Goal: Task Accomplishment & Management: Manage account settings

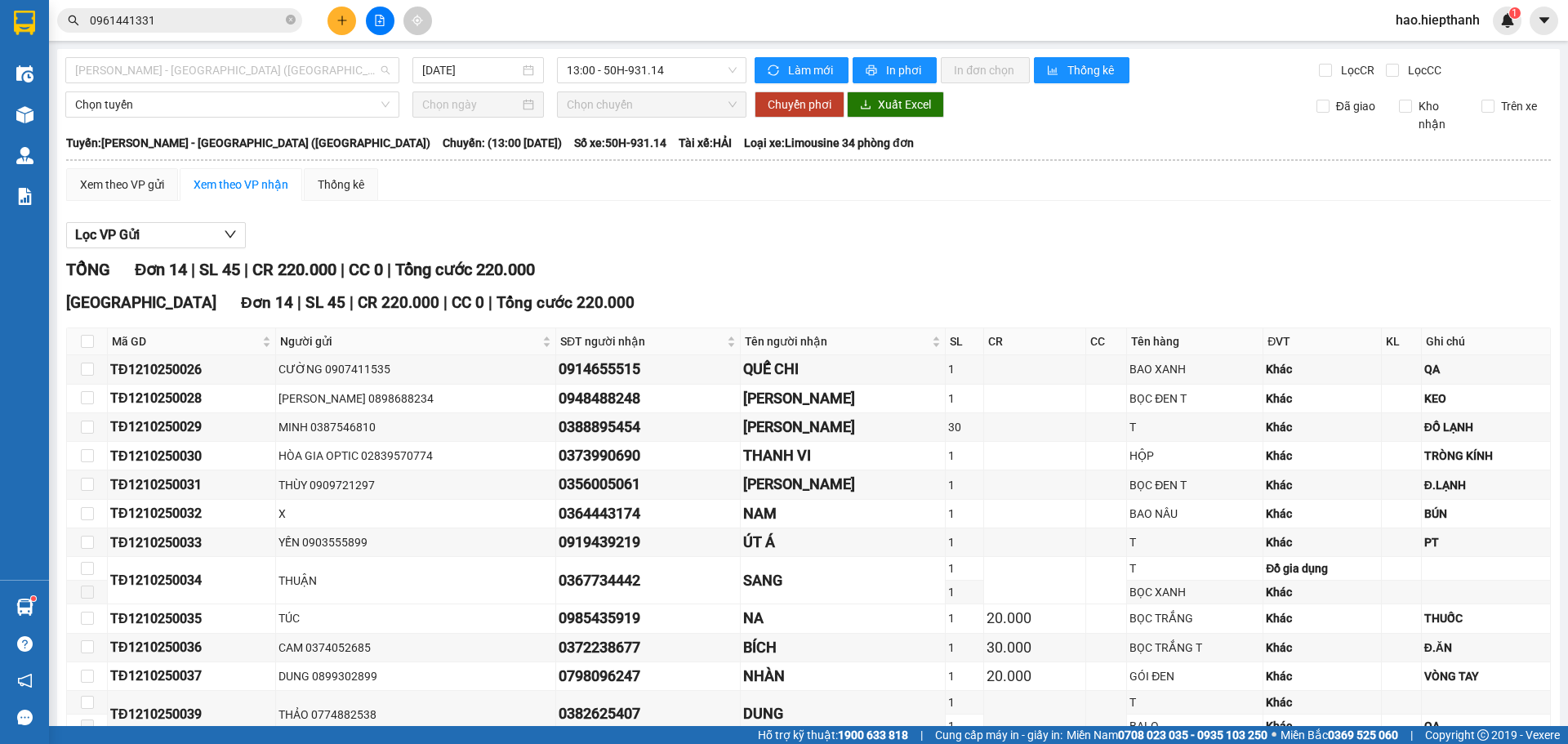
drag, startPoint x: 263, startPoint y: 70, endPoint x: 111, endPoint y: 88, distance: 153.1
click at [249, 73] on span "[PERSON_NAME] - [GEOGRAPHIC_DATA] ([GEOGRAPHIC_DATA])" at bounding box center [232, 70] width 315 height 25
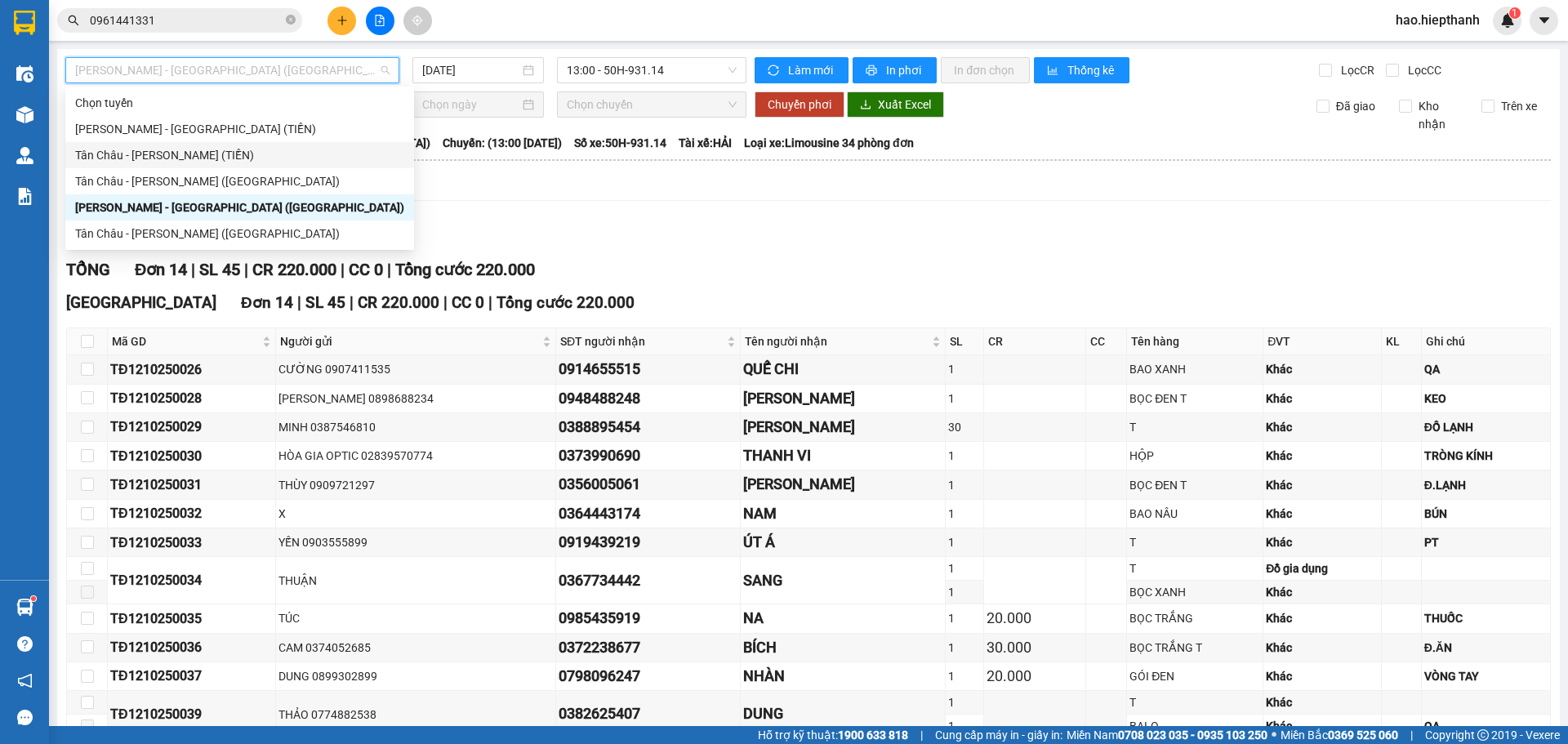
click at [107, 149] on div "Tân Châu - [PERSON_NAME] (TIỀN)" at bounding box center [239, 155] width 329 height 18
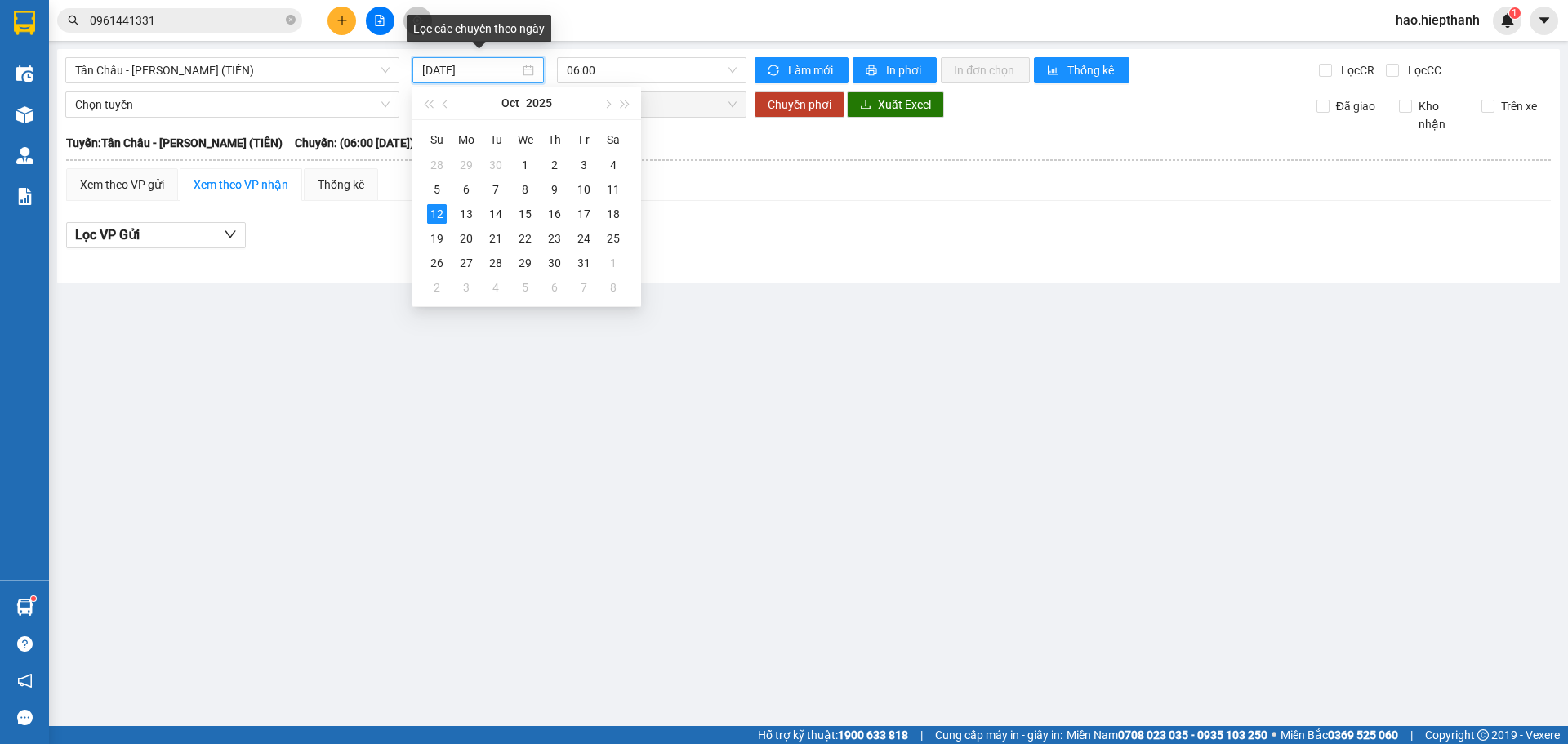
click at [505, 71] on input "[DATE]" at bounding box center [471, 70] width 97 height 18
click at [607, 185] on div "11" at bounding box center [613, 190] width 20 height 20
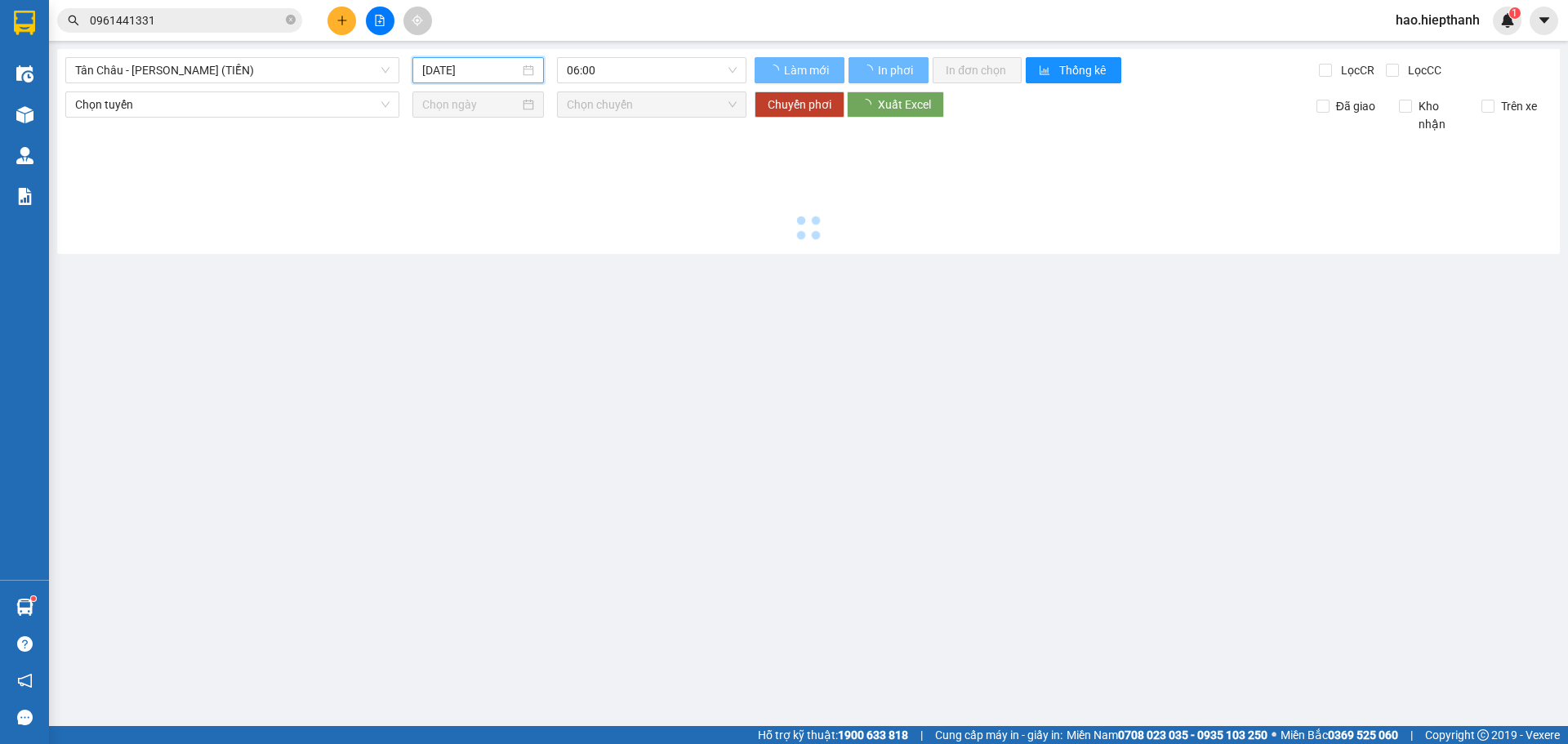
type input "[DATE]"
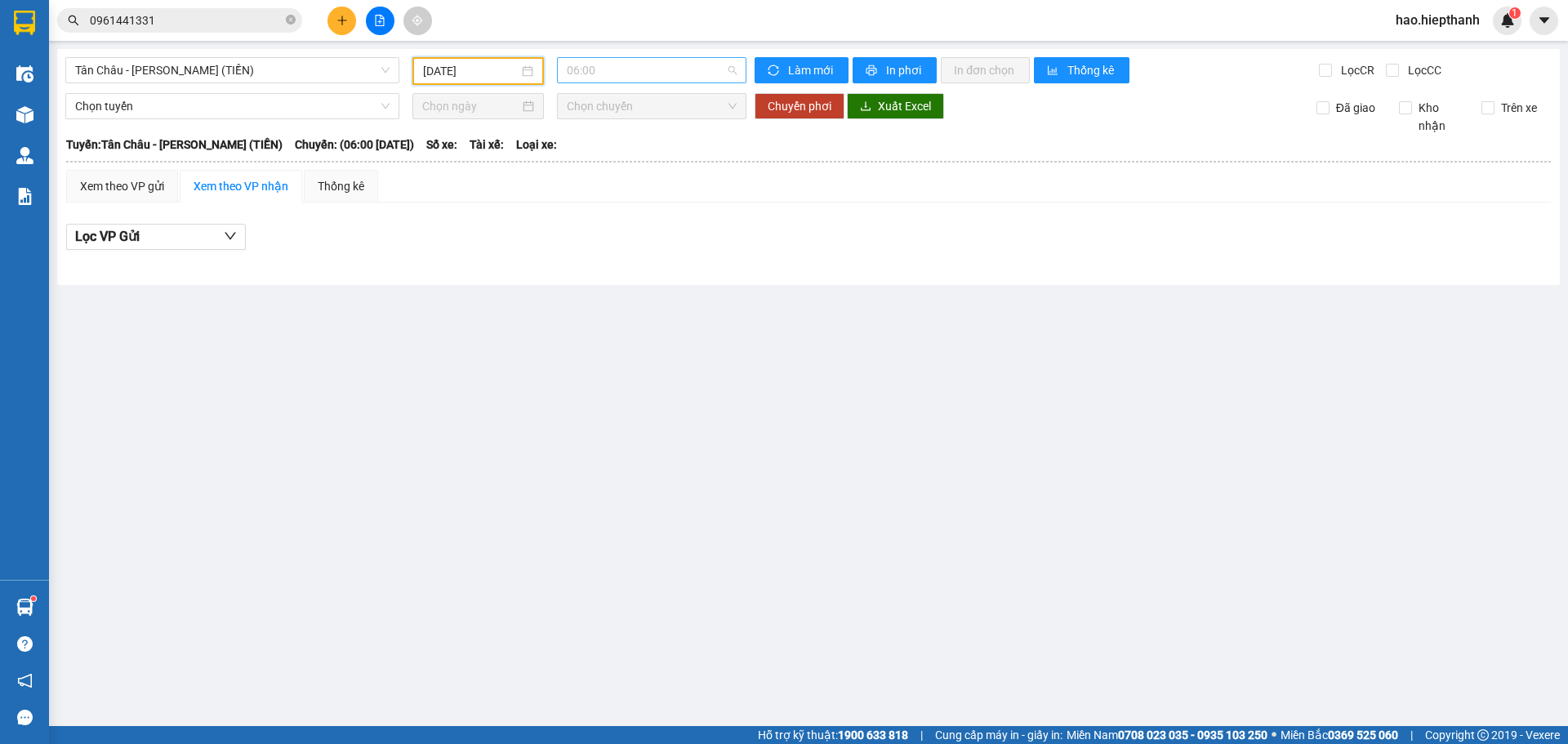
click at [634, 73] on span "06:00" at bounding box center [651, 70] width 170 height 25
click at [587, 264] on div "22:00" at bounding box center [630, 260] width 127 height 18
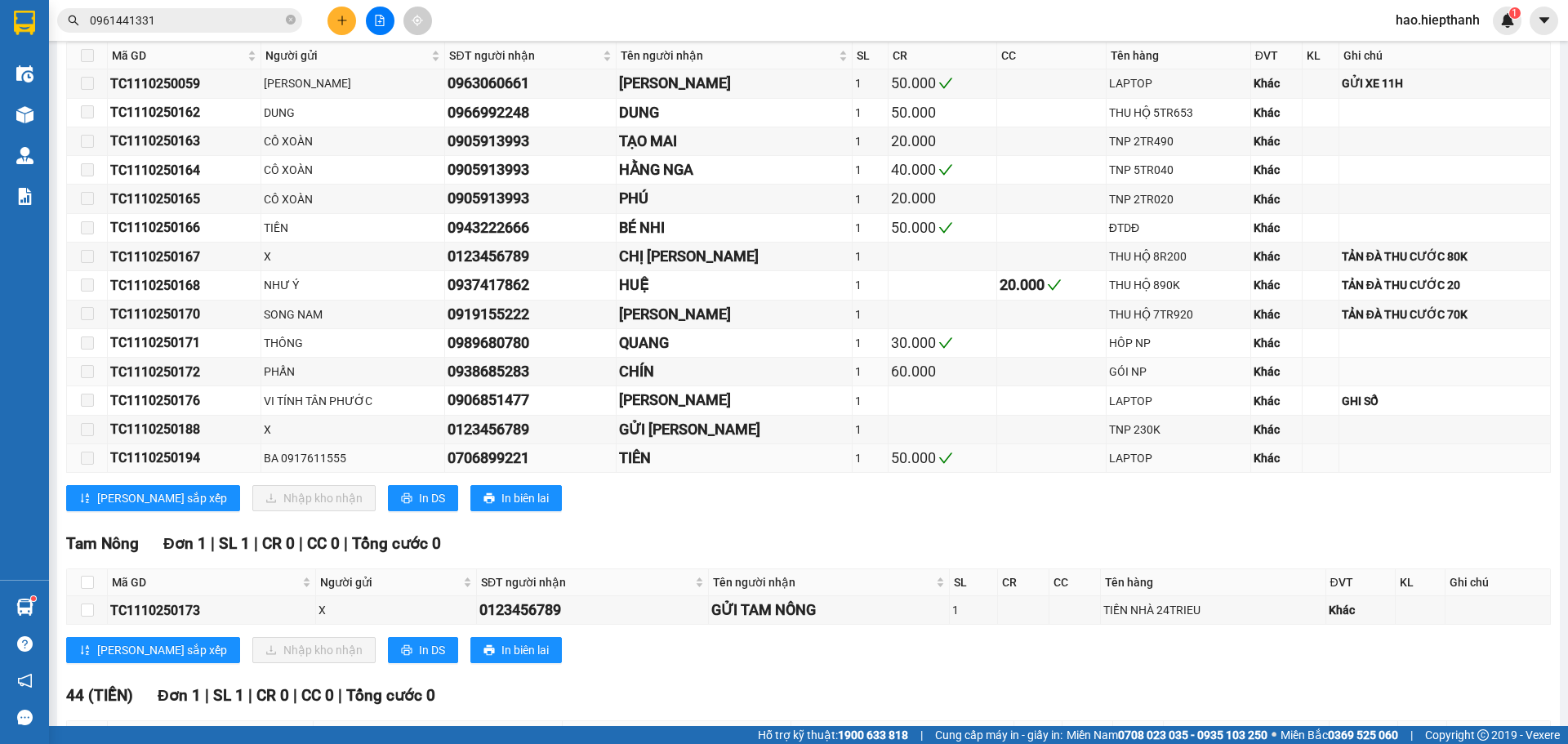
scroll to position [259, 0]
